Goal: Transaction & Acquisition: Purchase product/service

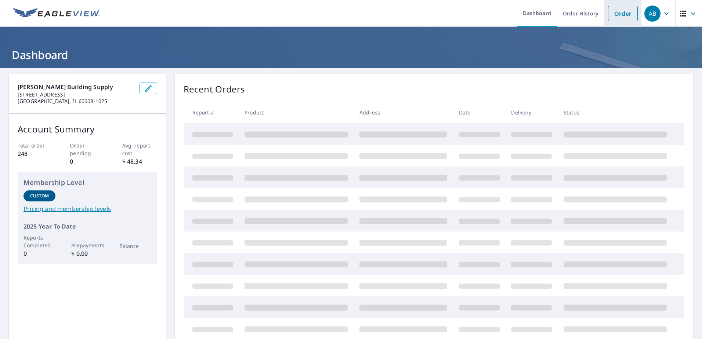
click at [623, 14] on link "Order" at bounding box center [623, 13] width 30 height 15
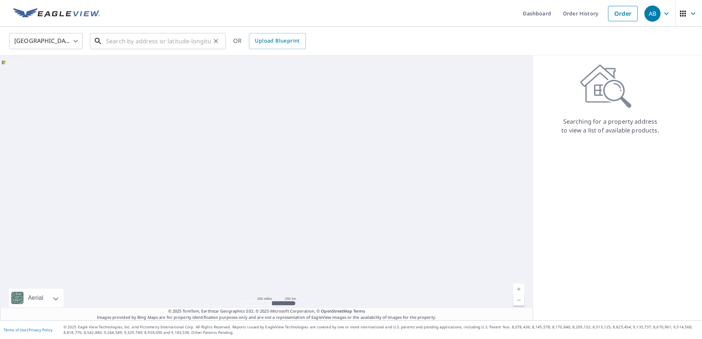
click at [162, 36] on input "text" at bounding box center [158, 41] width 105 height 21
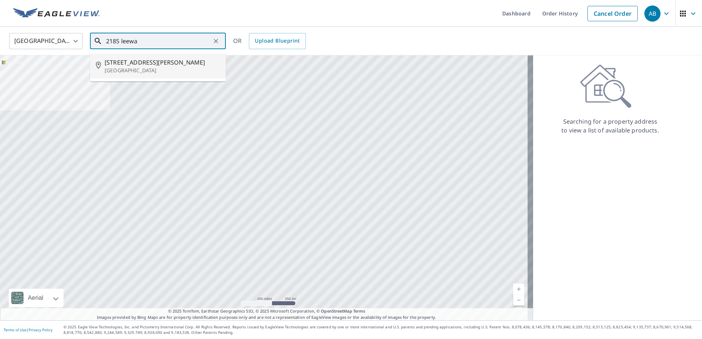
click at [128, 67] on p "[GEOGRAPHIC_DATA]" at bounding box center [162, 70] width 115 height 7
type input "[STREET_ADDRESS]"
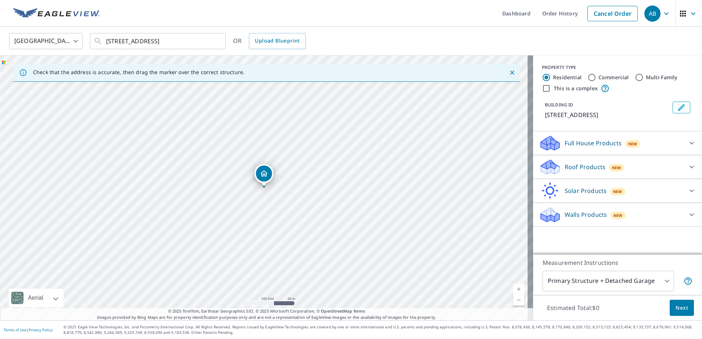
click at [571, 168] on p "Roof Products" at bounding box center [585, 167] width 41 height 9
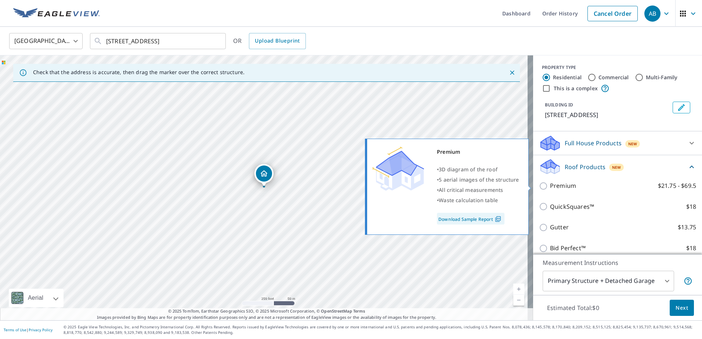
click at [555, 185] on p "Premium" at bounding box center [563, 185] width 26 height 9
click at [550, 185] on input "Premium $21.75 - $69.5" at bounding box center [544, 186] width 11 height 9
checkbox input "true"
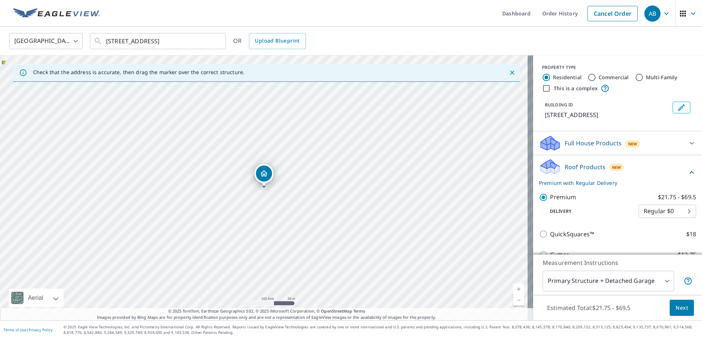
click at [688, 171] on icon at bounding box center [692, 172] width 9 height 9
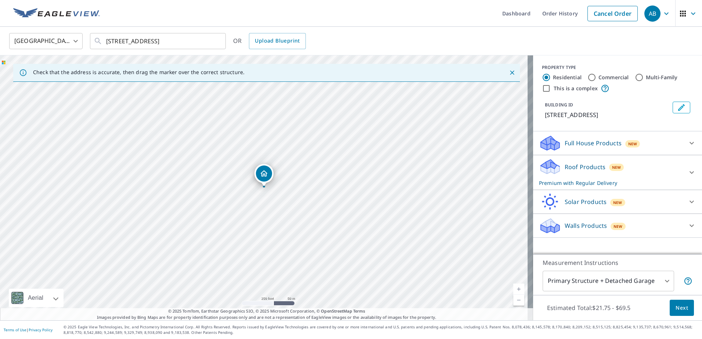
click at [566, 227] on p "Walls Products" at bounding box center [586, 226] width 42 height 9
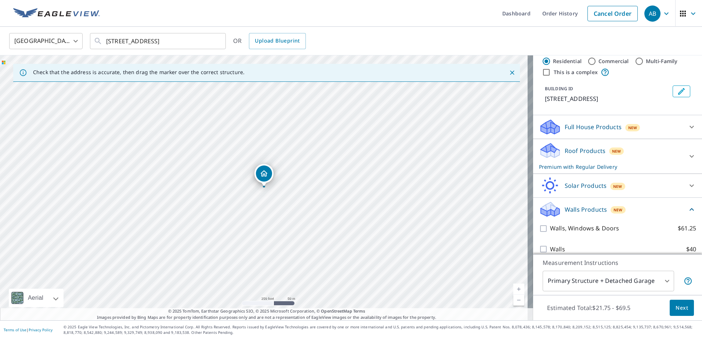
scroll to position [25, 0]
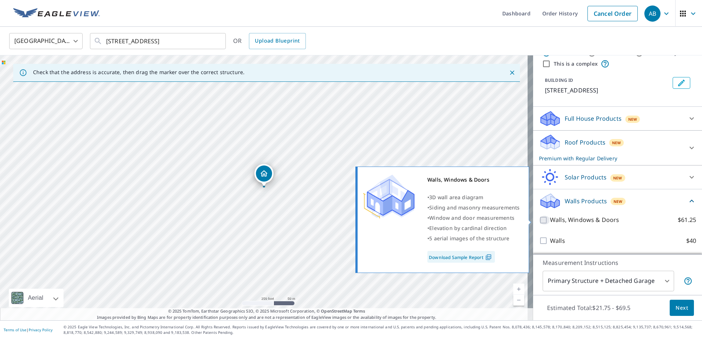
click at [539, 219] on input "Walls, Windows & Doors $61.25" at bounding box center [544, 220] width 11 height 9
checkbox input "true"
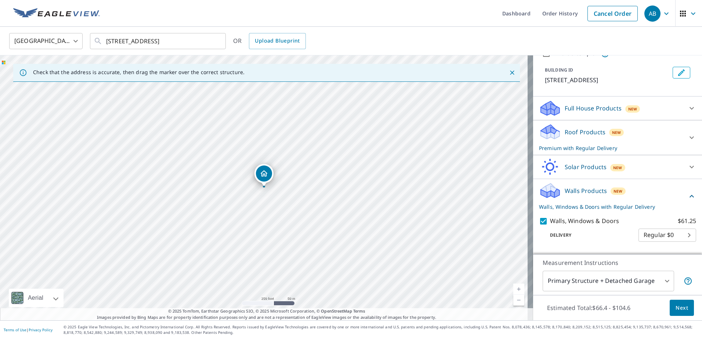
scroll to position [52, 0]
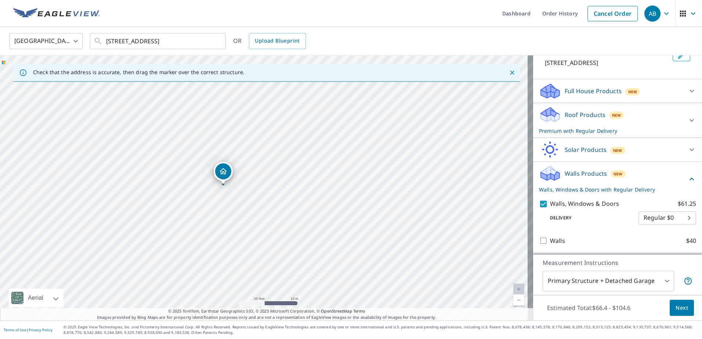
click at [676, 306] on span "Next" at bounding box center [682, 308] width 12 height 9
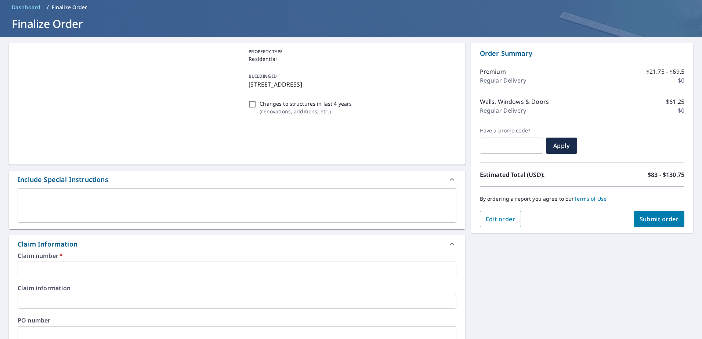
scroll to position [73, 0]
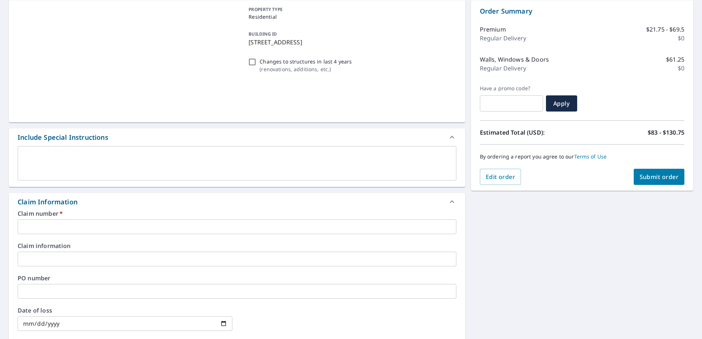
click at [74, 224] on input "text" at bounding box center [237, 227] width 439 height 15
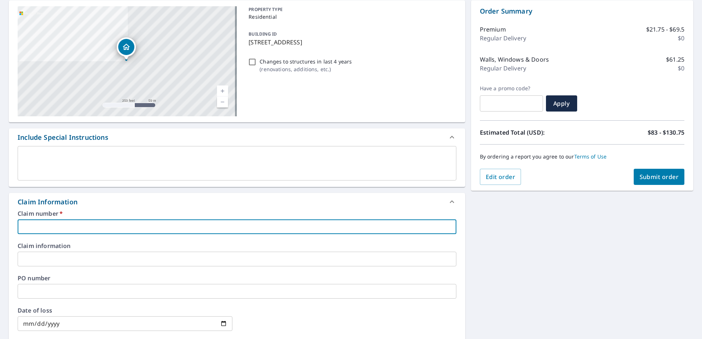
type input "i"
checkbox input "true"
type input "I"
checkbox input "true"
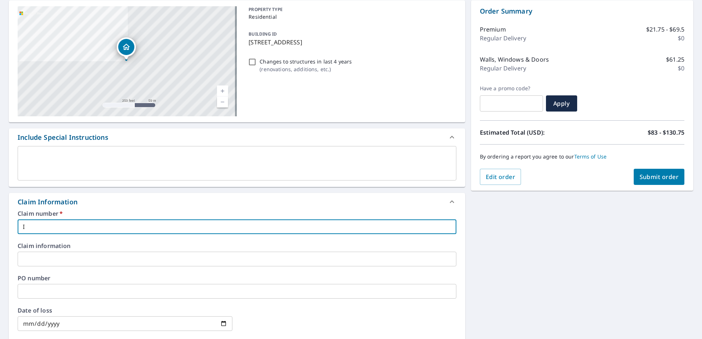
type input "Il"
checkbox input "true"
type input "Ill"
checkbox input "true"
type input "Illi"
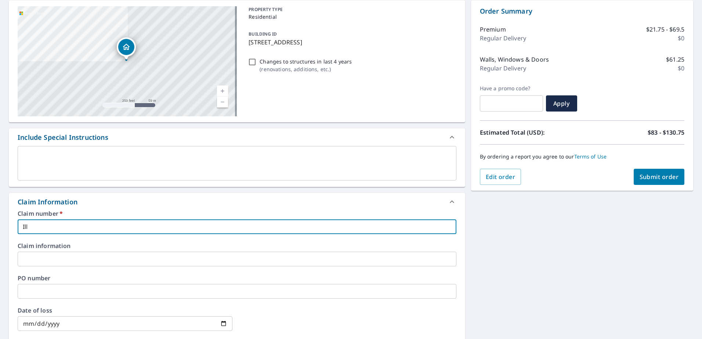
checkbox input "true"
type input "Illin"
checkbox input "true"
type input "Illino"
checkbox input "true"
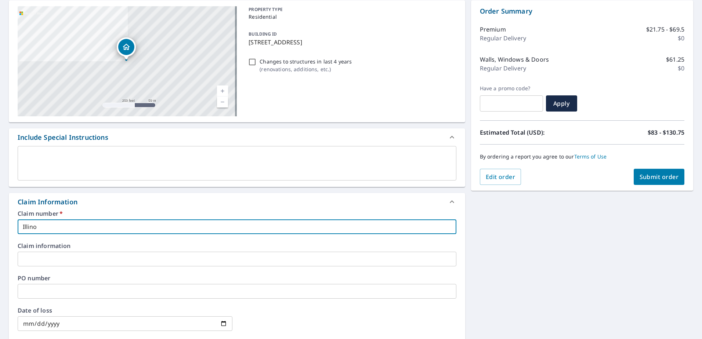
type input "Illinoi"
checkbox input "true"
type input "[US_STATE]"
checkbox input "true"
type input "[US_STATE]"
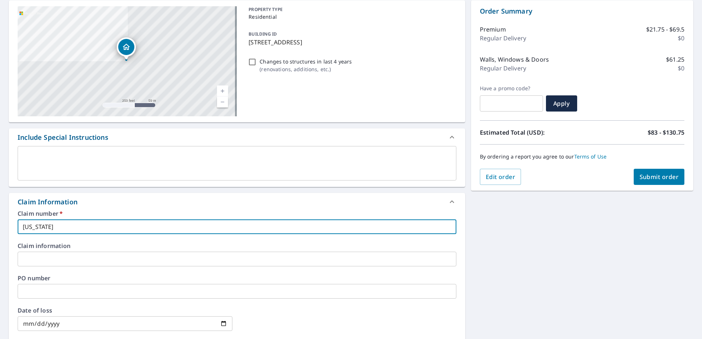
checkbox input "true"
type input "[US_STATE] H"
checkbox input "true"
type input "[US_STATE] Ho"
checkbox input "true"
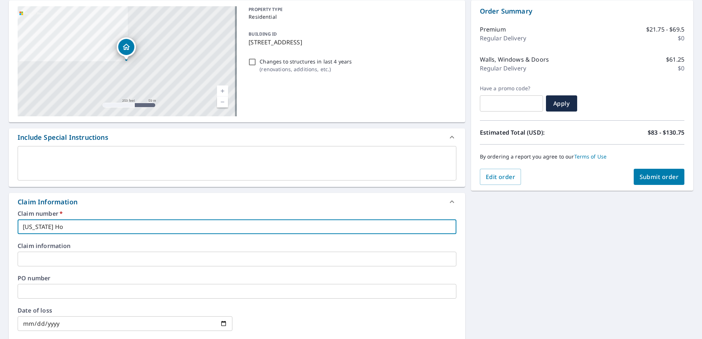
type input "[US_STATE] Hom"
checkbox input "true"
type input "[US_STATE] Home"
checkbox input "true"
type input "[US_STATE] Home"
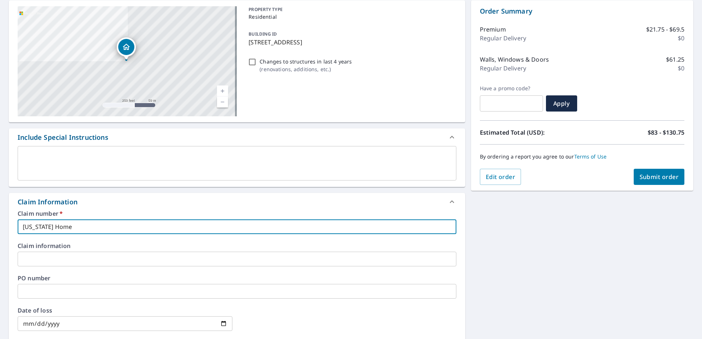
checkbox input "true"
type input "[US_STATE] Home R"
checkbox input "true"
type input "[US_STATE] Home Re"
checkbox input "true"
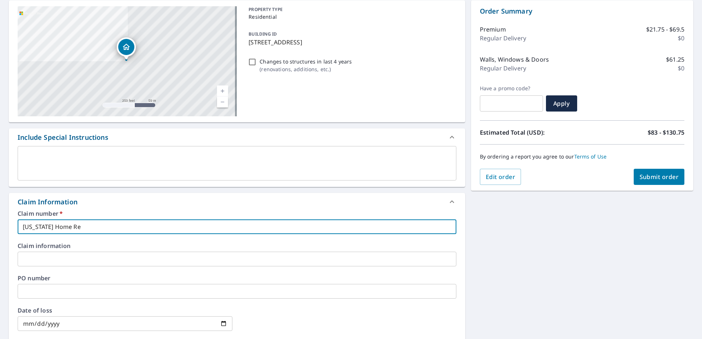
type input "[US_STATE] Home Re,"
checkbox input "true"
type input "[US_STATE] Home Re"
checkbox input "true"
type input "[US_STATE] Home Rem"
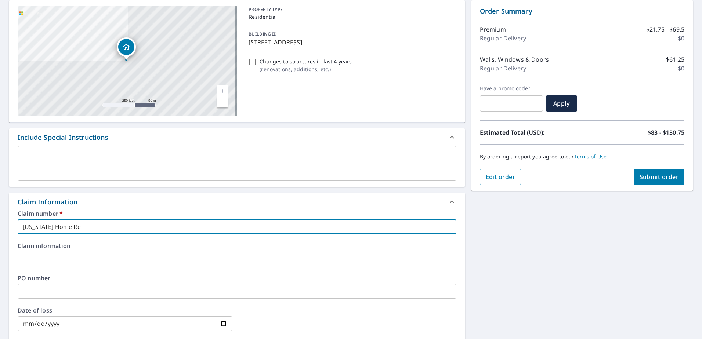
checkbox input "true"
type input "[US_STATE] Home Rem-"
checkbox input "true"
type input "[US_STATE] Home Rem-"
checkbox input "true"
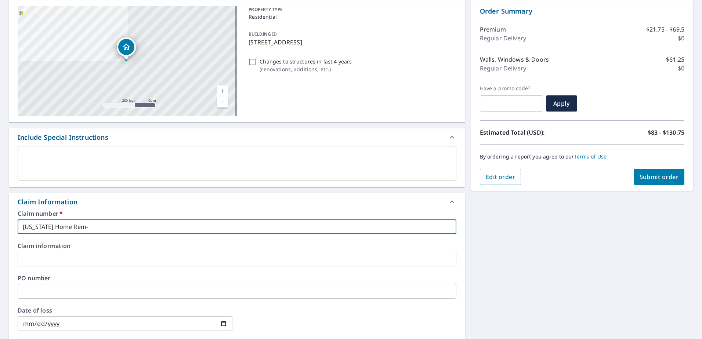
type input "[US_STATE] Home Rem- J"
checkbox input "true"
type input "[US_STATE] Home Rem- [PERSON_NAME]"
checkbox input "true"
type input "[US_STATE] Home Rem- Jil"
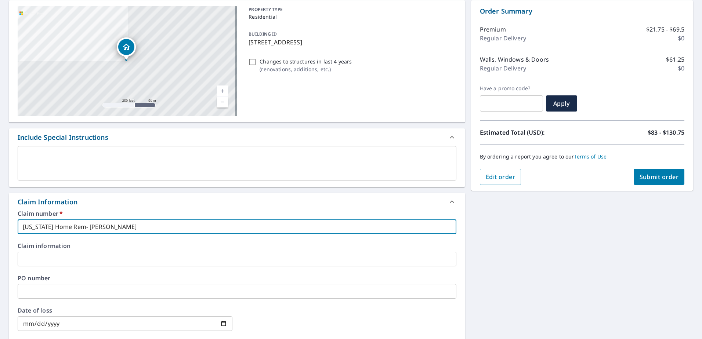
checkbox input "true"
type input "[US_STATE] Home [PERSON_NAME]"
checkbox input "true"
type input "[US_STATE] Home [PERSON_NAME]"
checkbox input "true"
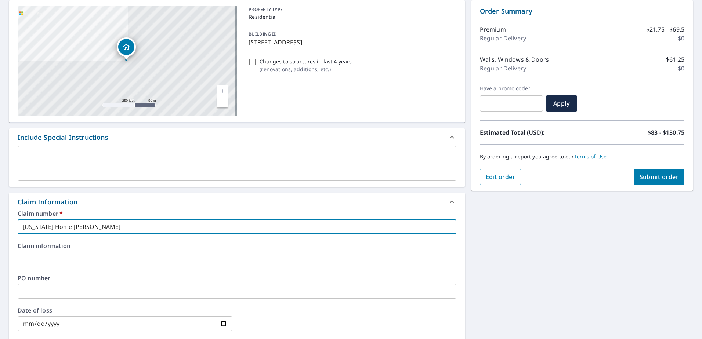
type input "[US_STATE] Home [PERSON_NAME]"
checkbox input "true"
type input "[US_STATE] Home [PERSON_NAME]"
checkbox input "true"
type input "[US_STATE] Home [PERSON_NAME]"
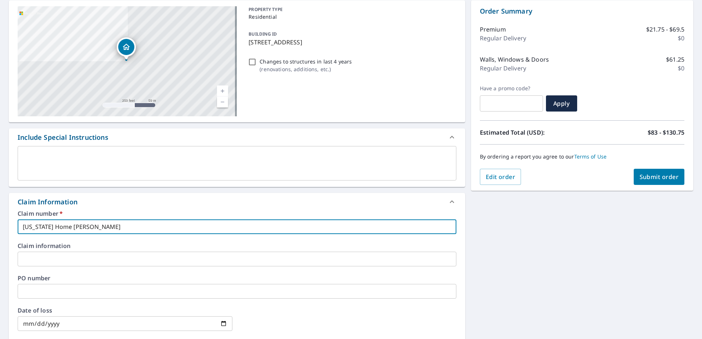
checkbox input "true"
type input "[US_STATE] Home Rem- [PERSON_NAME]"
checkbox input "true"
type input "[US_STATE] Home Rem- [PERSON_NAME]"
checkbox input "true"
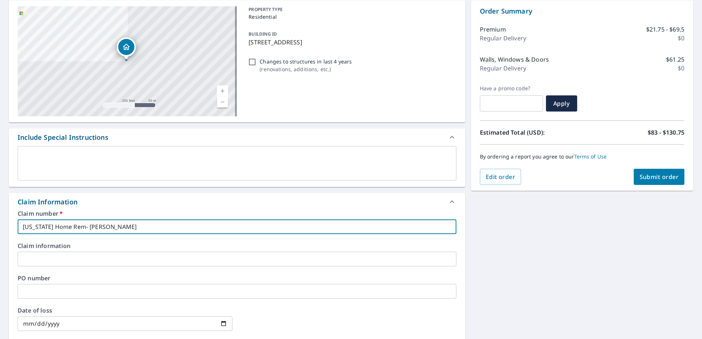
type input "[US_STATE] Home Rem- [PERSON_NAME]"
checkbox input "true"
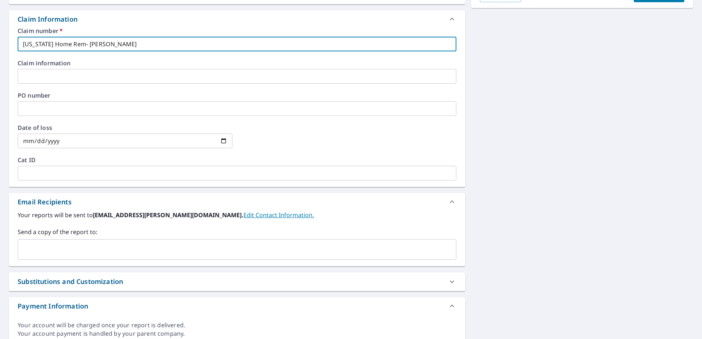
scroll to position [257, 0]
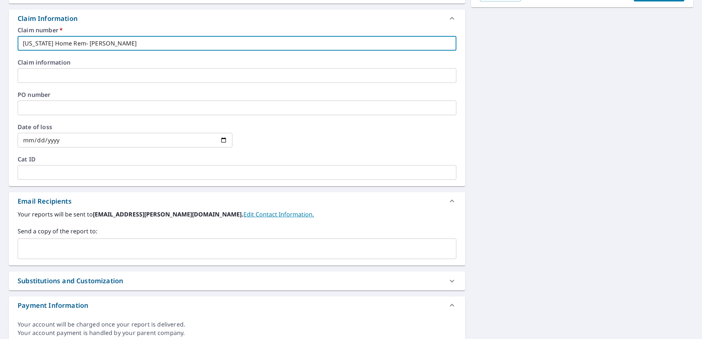
type input "[US_STATE] Home Rem- [PERSON_NAME]"
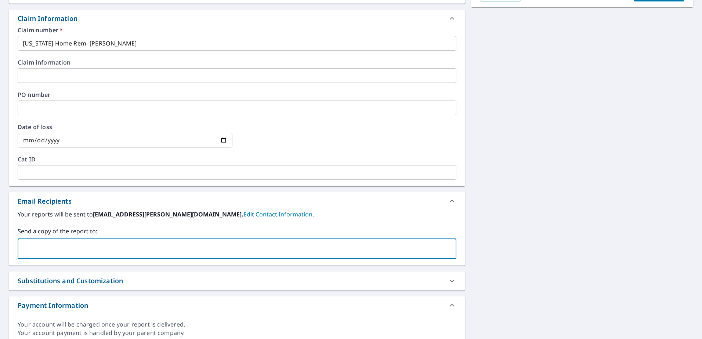
click at [48, 249] on input "text" at bounding box center [231, 249] width 421 height 14
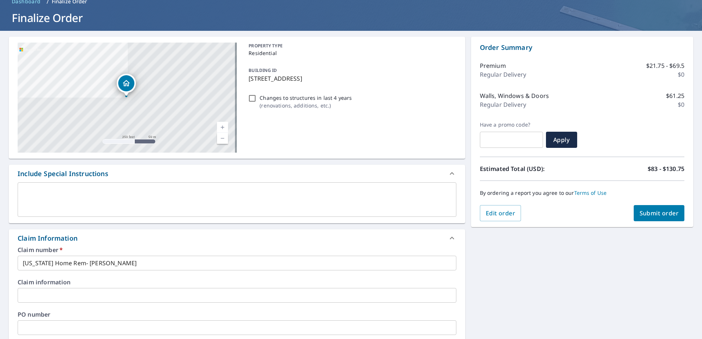
scroll to position [0, 0]
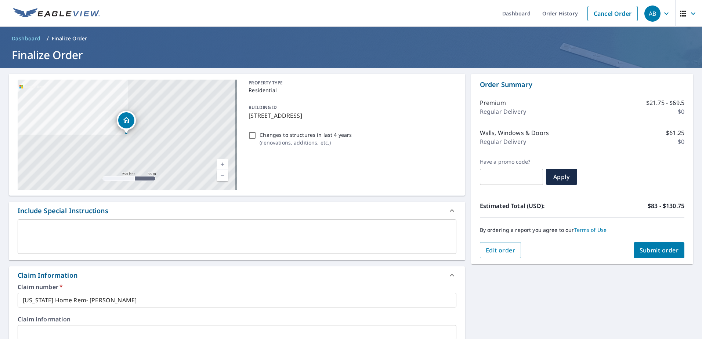
type input "[EMAIL_ADDRESS][PERSON_NAME][DOMAIN_NAME]"
click at [658, 252] on span "Submit order" at bounding box center [659, 250] width 39 height 8
checkbox input "true"
